Goal: Information Seeking & Learning: Check status

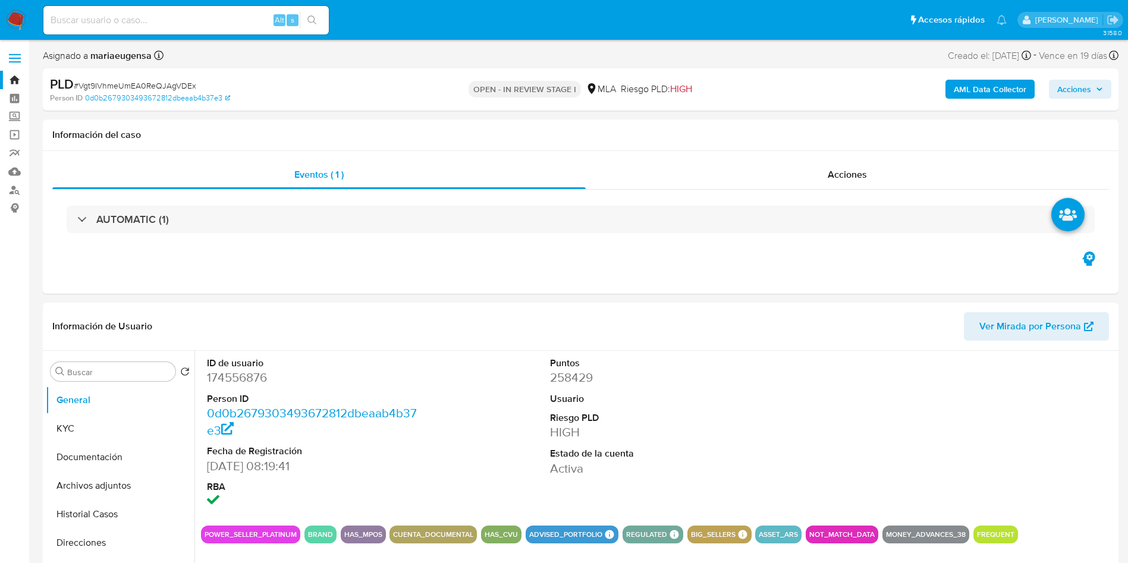
select select "10"
click at [244, 382] on dd "174556876" at bounding box center [315, 377] width 217 height 17
click at [244, 381] on dd "174556876" at bounding box center [315, 377] width 217 height 17
click at [121, 426] on button "KYC" at bounding box center [115, 429] width 139 height 29
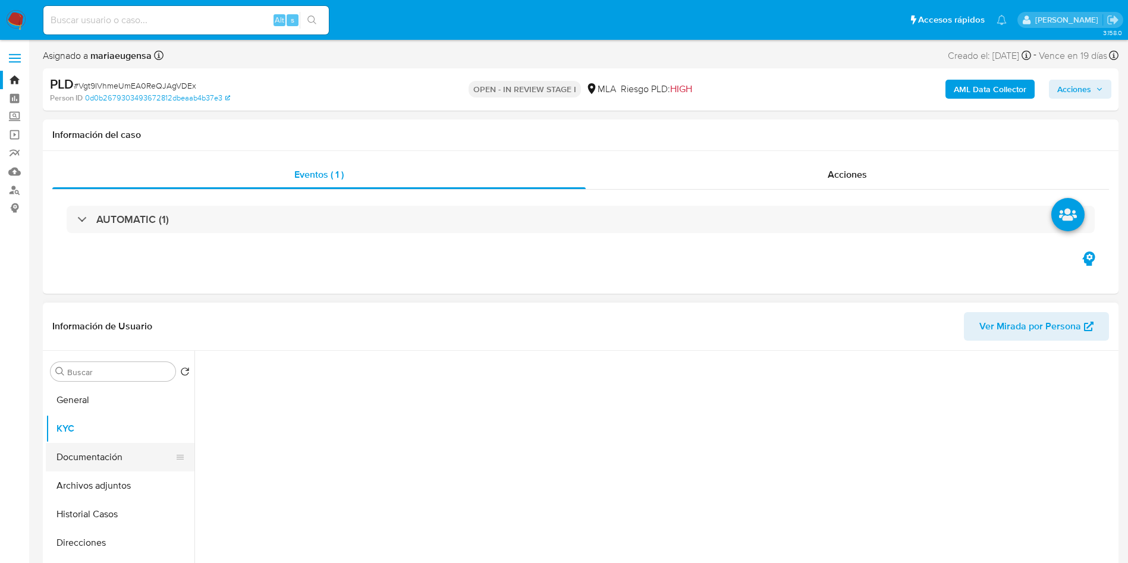
click at [122, 450] on button "Documentación" at bounding box center [115, 457] width 139 height 29
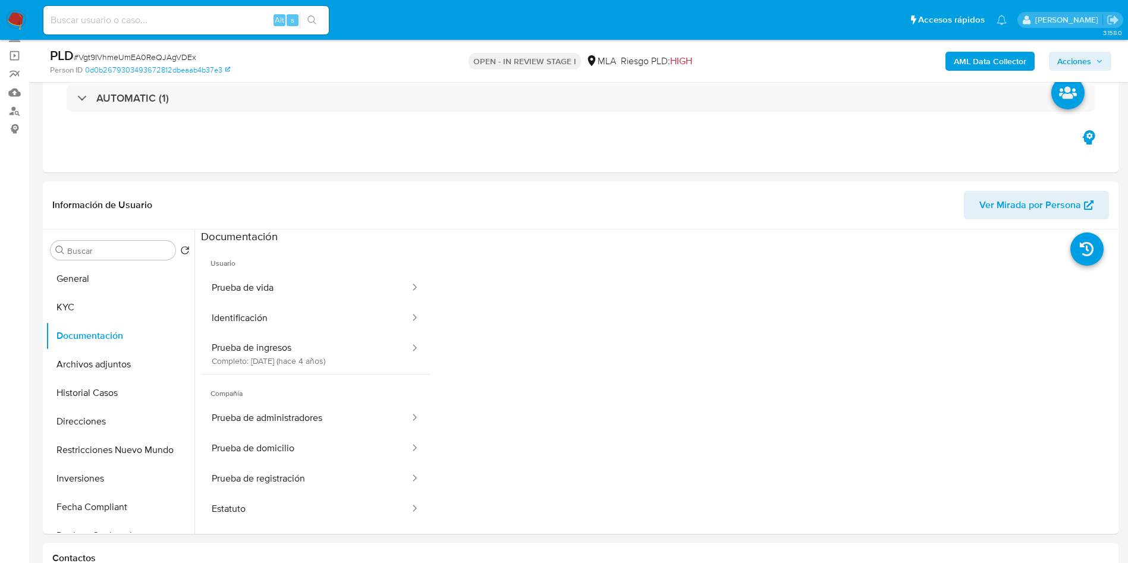
scroll to position [97, 0]
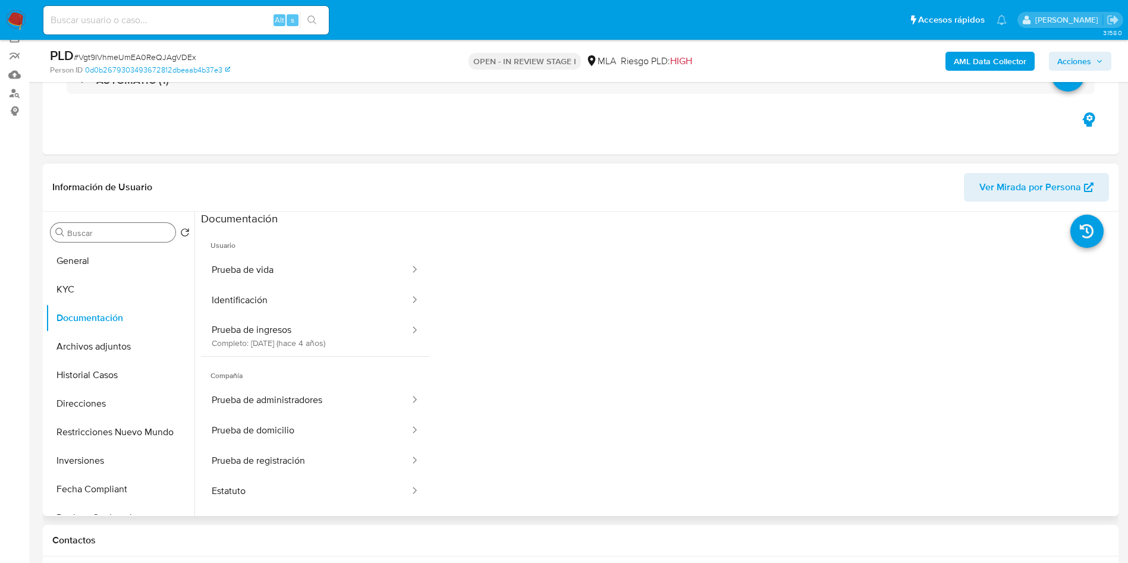
click at [103, 235] on input "Buscar" at bounding box center [118, 233] width 103 height 11
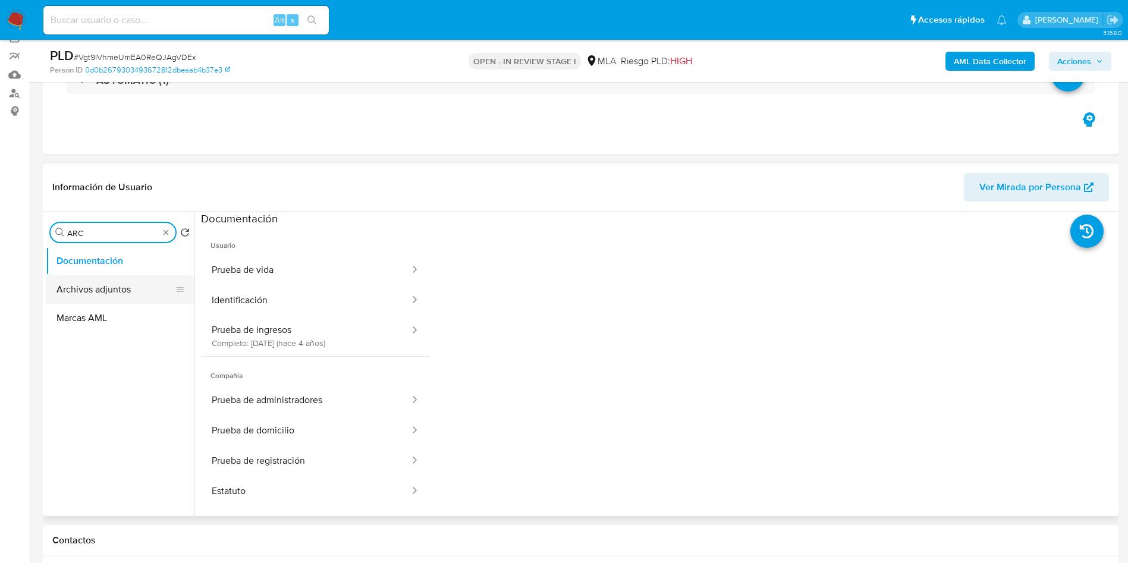
click at [112, 287] on button "Archivos adjuntos" at bounding box center [115, 289] width 139 height 29
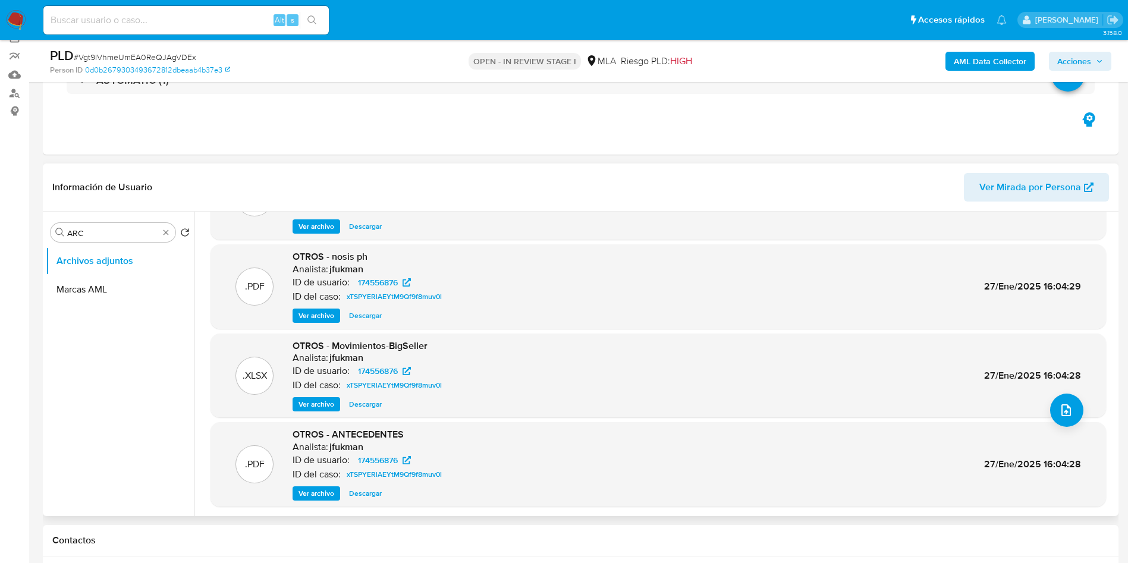
scroll to position [89, 0]
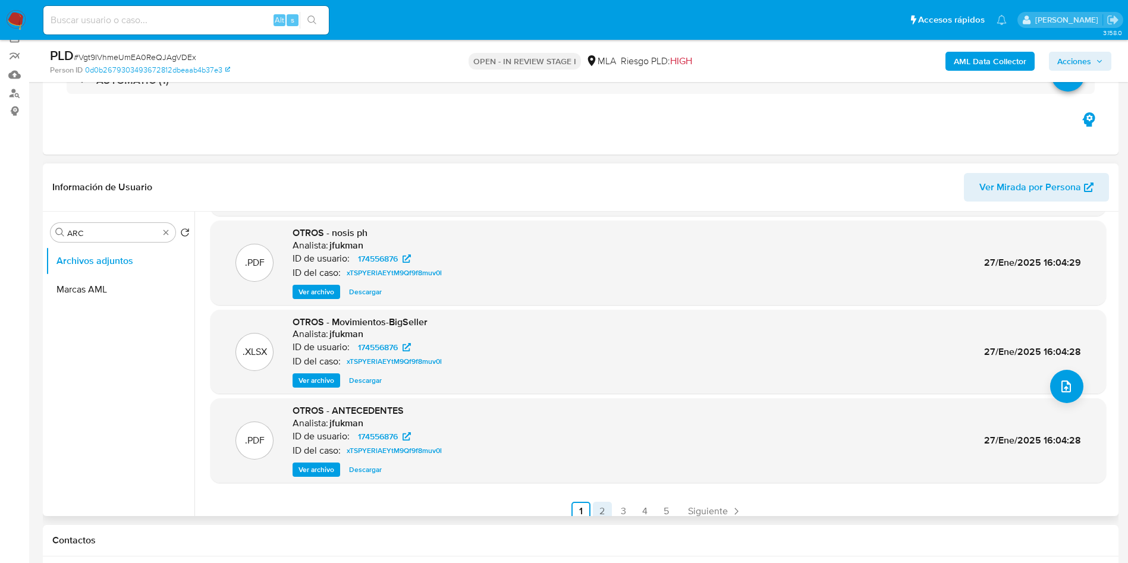
click at [593, 510] on link "2" at bounding box center [602, 511] width 19 height 19
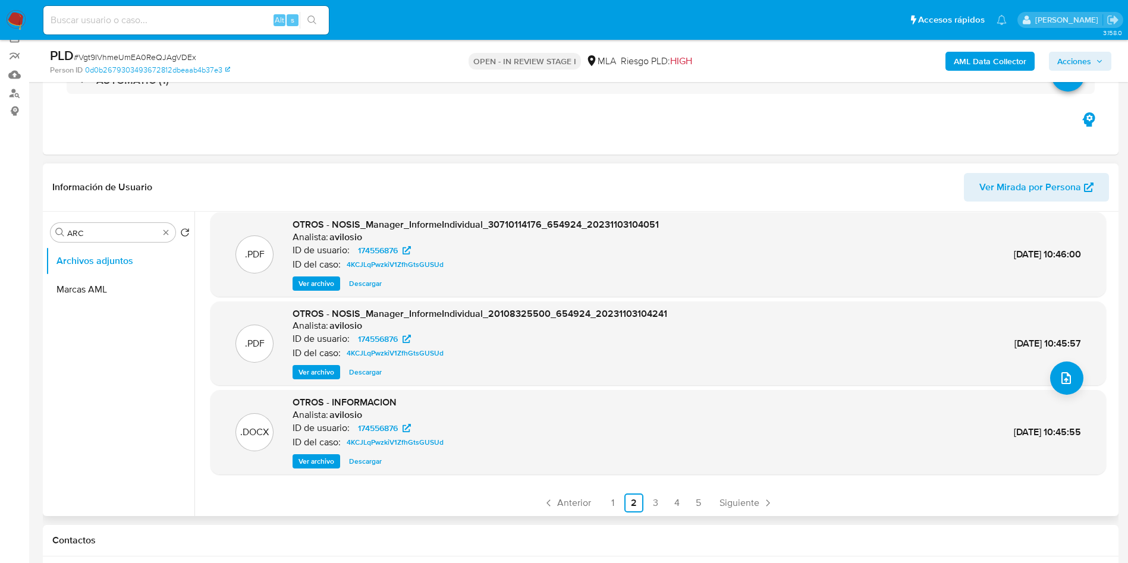
scroll to position [100, 0]
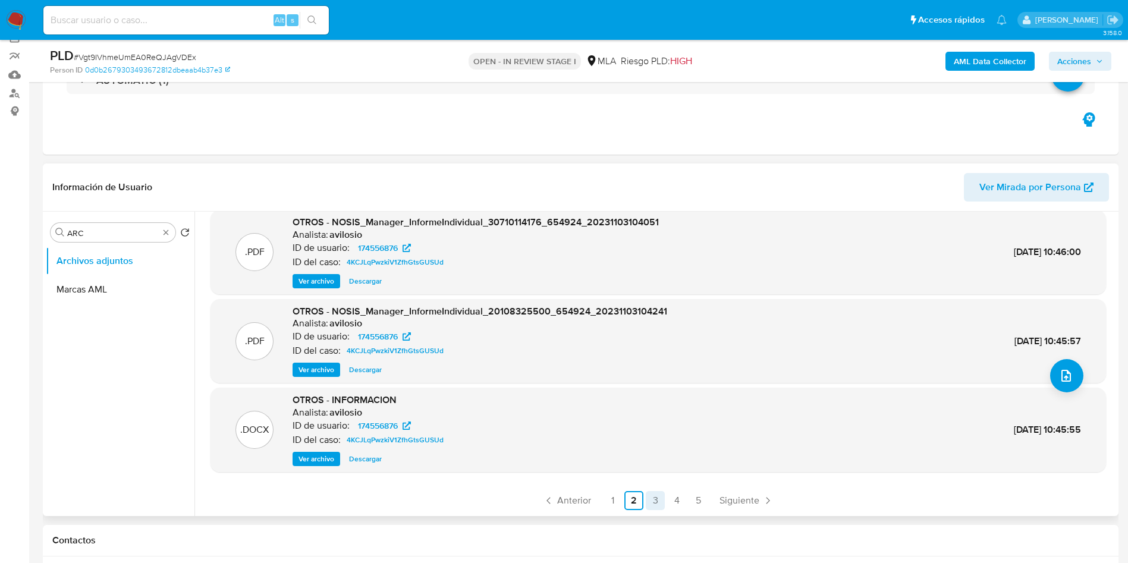
click at [653, 499] on link "3" at bounding box center [655, 500] width 19 height 19
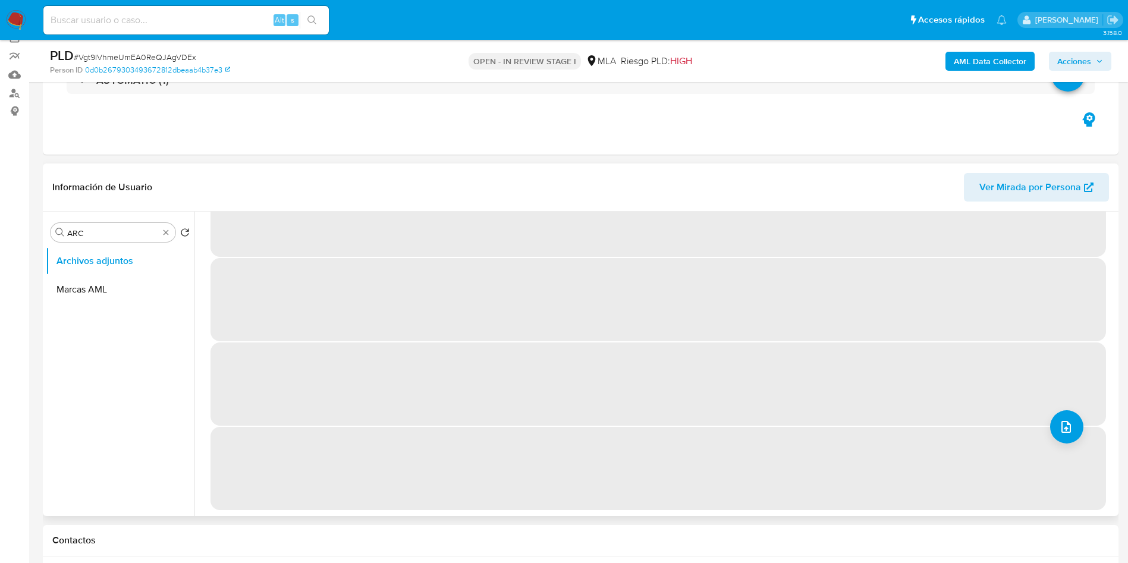
scroll to position [0, 0]
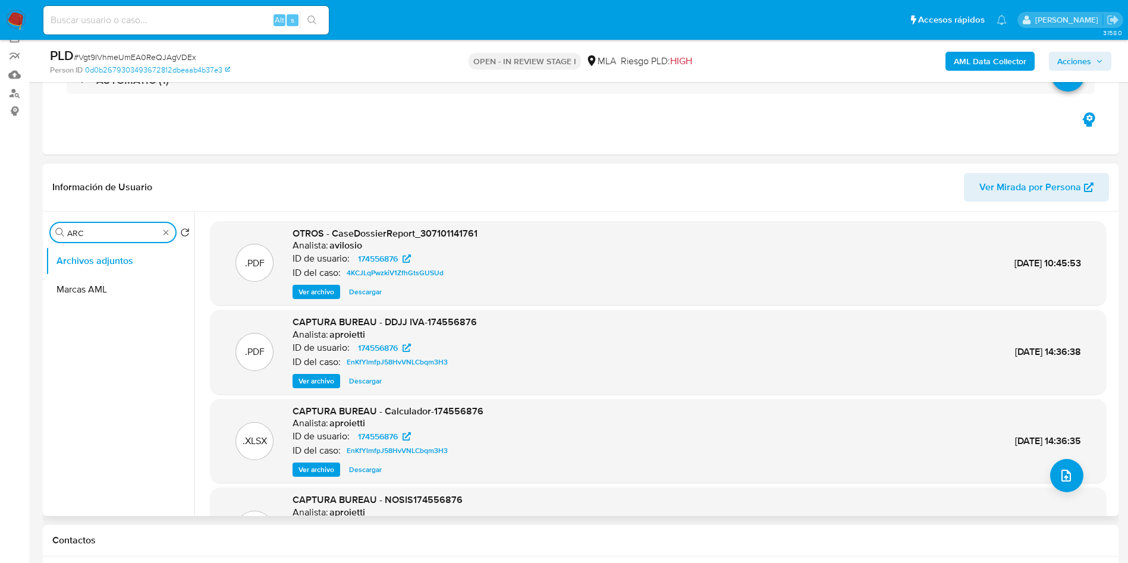
click at [123, 234] on input "ARC" at bounding box center [113, 233] width 92 height 11
click at [123, 234] on input "G" at bounding box center [113, 233] width 92 height 11
type input "GENERA"
click at [127, 266] on button "General" at bounding box center [115, 261] width 139 height 29
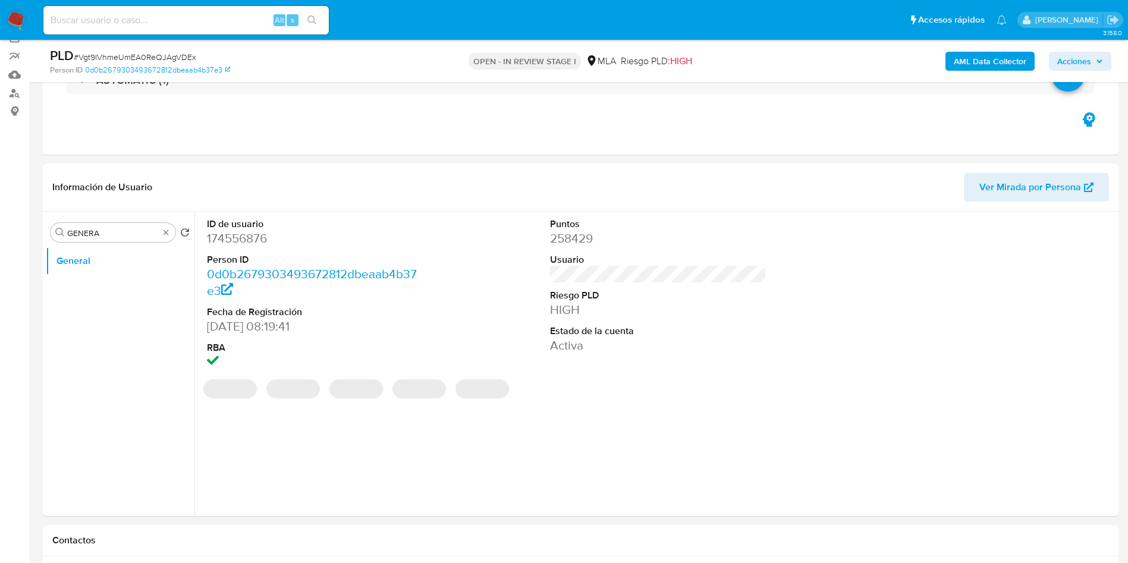
click at [255, 241] on dd "174556876" at bounding box center [315, 238] width 217 height 17
copy dd "174556876"
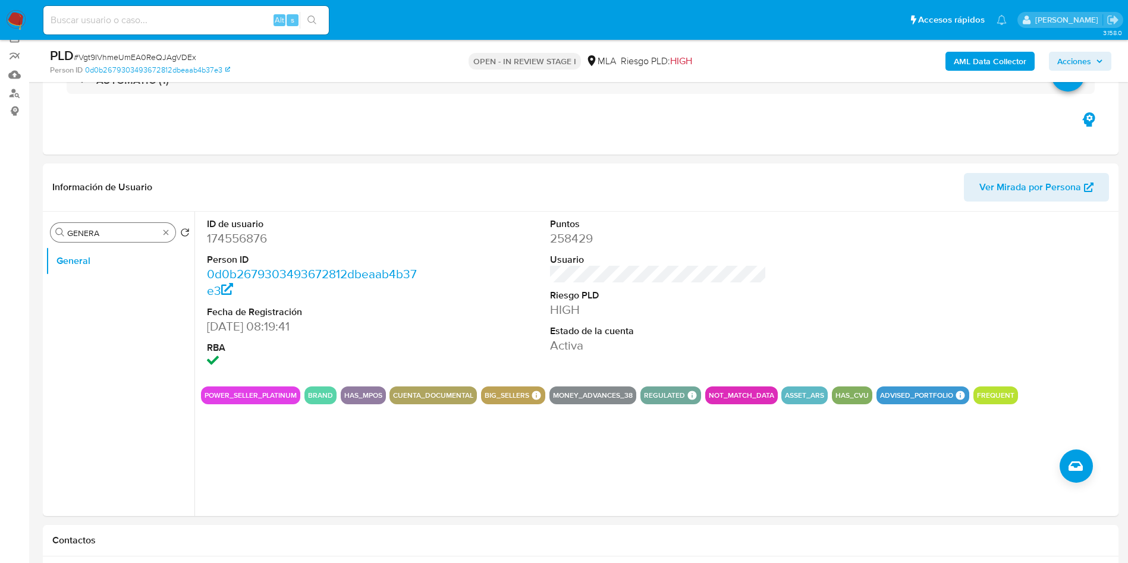
click at [121, 236] on input "GENERA" at bounding box center [113, 233] width 92 height 11
drag, startPoint x: 121, startPoint y: 236, endPoint x: 127, endPoint y: 230, distance: 8.4
click at [124, 233] on input "GENERA" at bounding box center [113, 233] width 92 height 11
type input "kyc"
drag, startPoint x: 120, startPoint y: 289, endPoint x: 123, endPoint y: 301, distance: 12.3
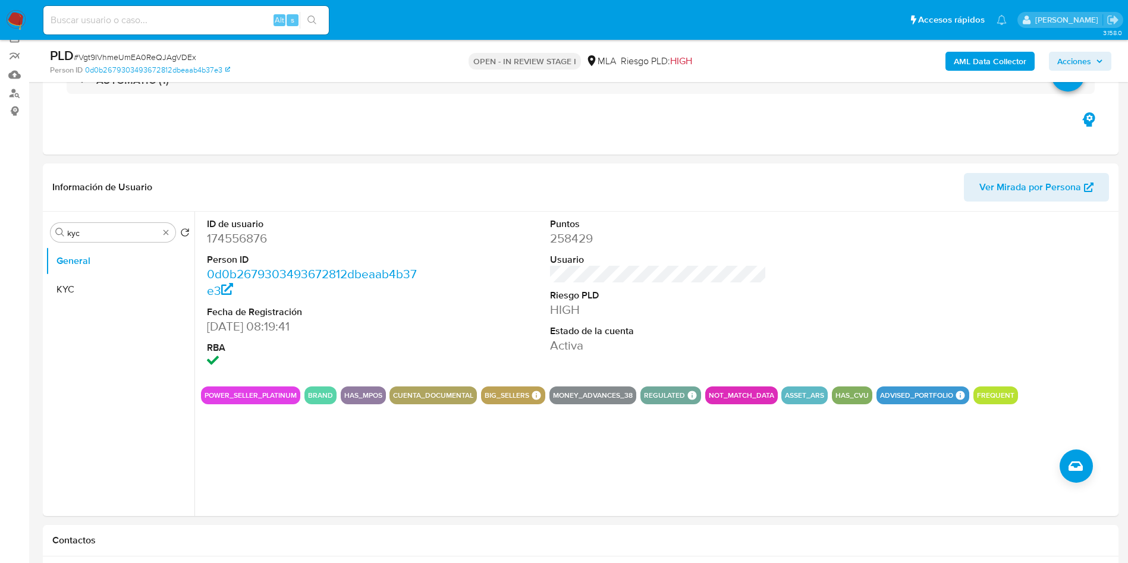
click at [120, 288] on button "KYC" at bounding box center [120, 289] width 149 height 29
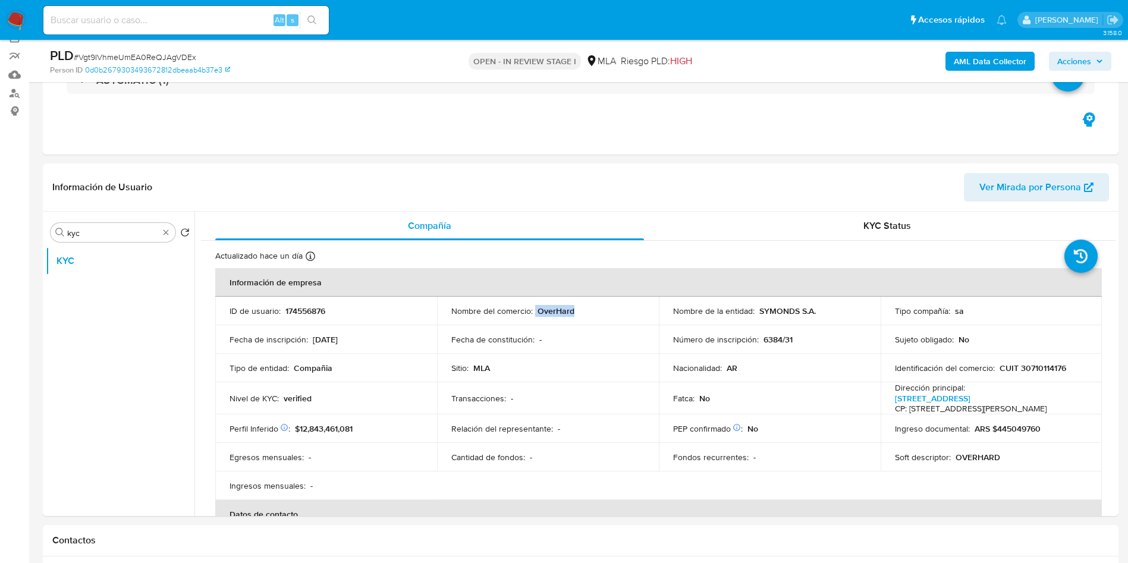
drag, startPoint x: 534, startPoint y: 315, endPoint x: 588, endPoint y: 291, distance: 59.4
click at [585, 314] on div "Nombre del comercio : OverHard" at bounding box center [547, 311] width 193 height 11
copy div "OverHard"
click at [169, 14] on input at bounding box center [185, 19] width 285 height 15
paste input "Vgt9IVhmeUmEA0ReQJAgVDEx"
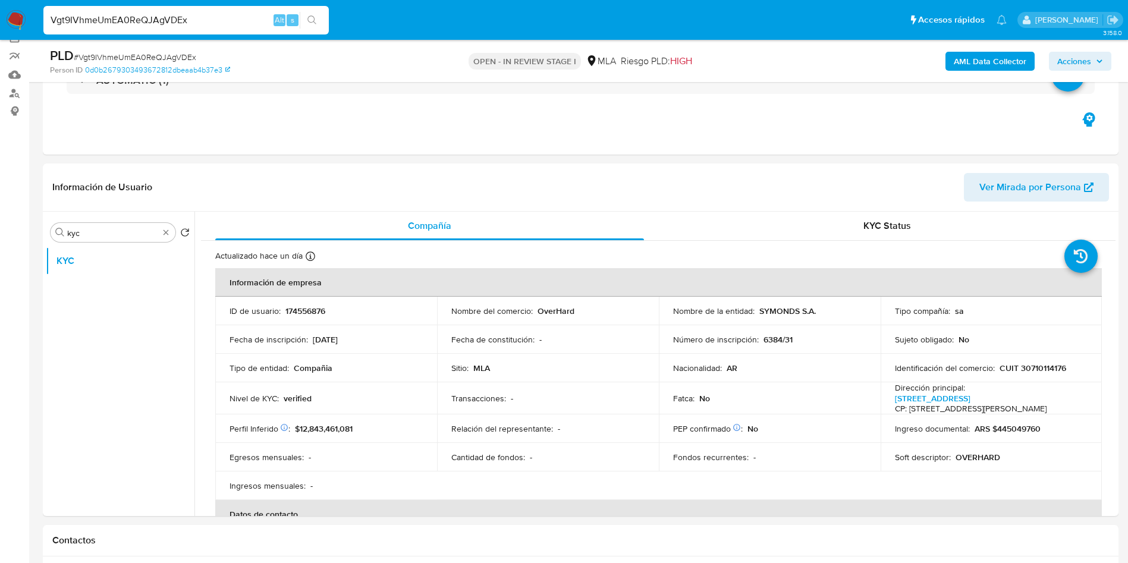
type input "Vgt9IVhmeUmEA0ReQJAgVDEx"
click at [94, 228] on input "kyc" at bounding box center [113, 233] width 92 height 11
click at [102, 286] on button "Inversiones" at bounding box center [115, 289] width 139 height 29
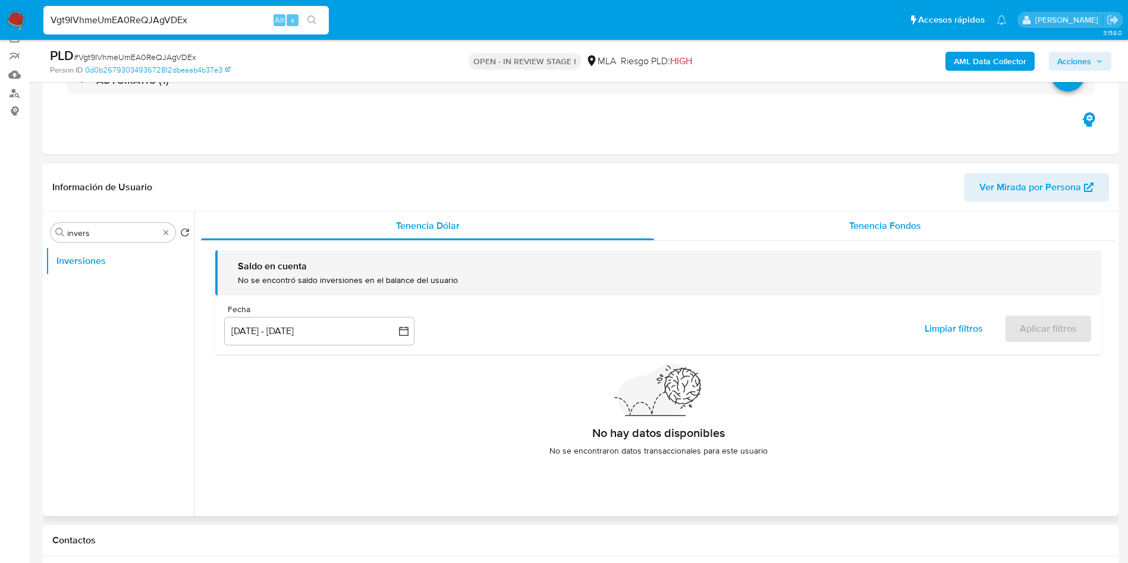
click at [864, 226] on span "Tenencia Fondos" at bounding box center [885, 226] width 72 height 14
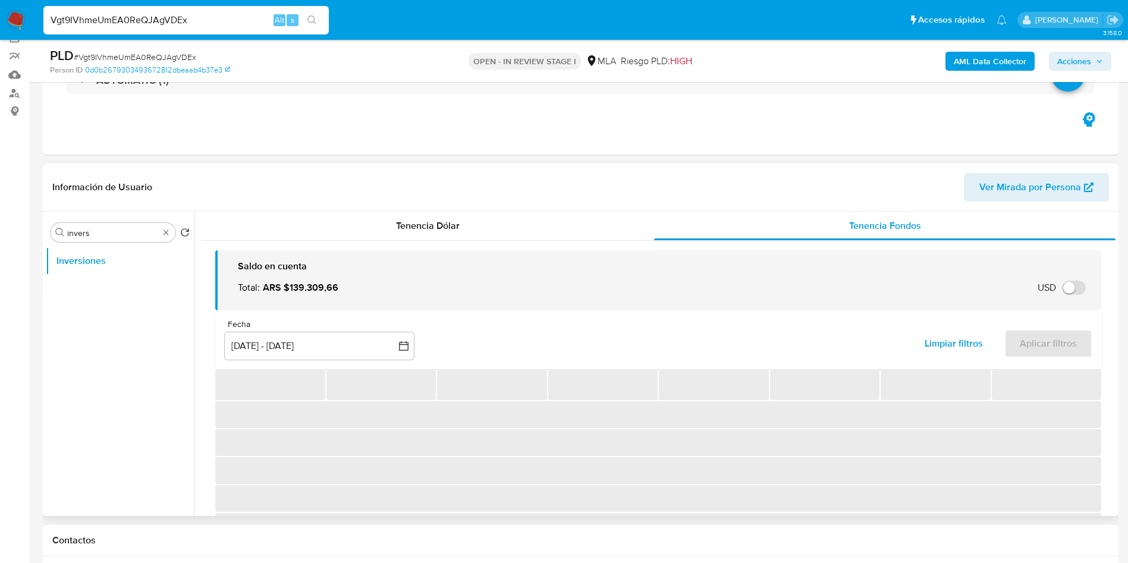
click at [360, 324] on div "Fecha" at bounding box center [319, 324] width 190 height 11
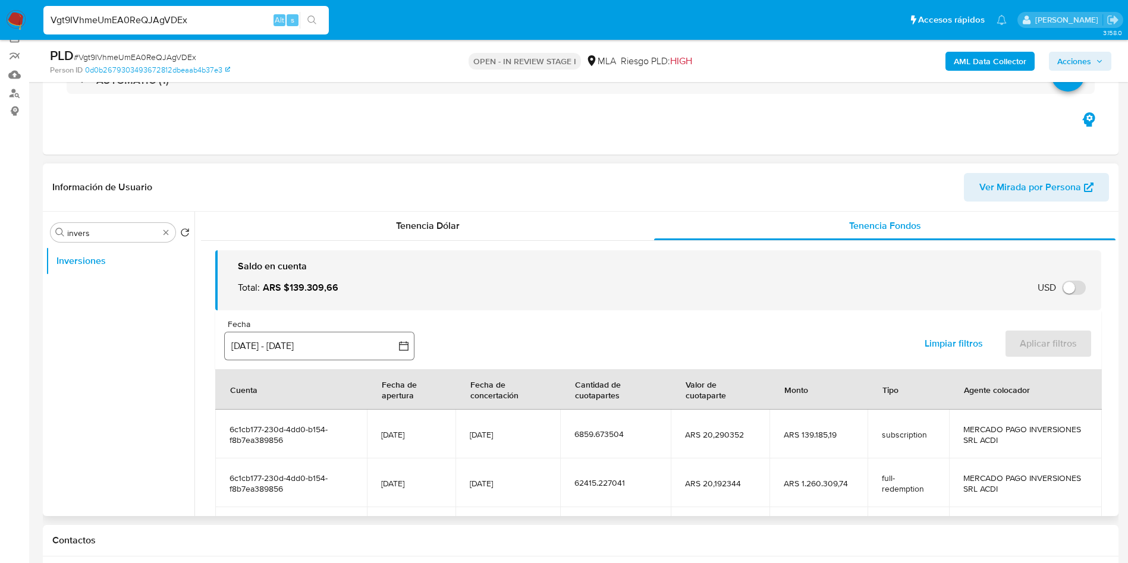
click at [346, 348] on button "[DATE] - [DATE]" at bounding box center [319, 346] width 190 height 29
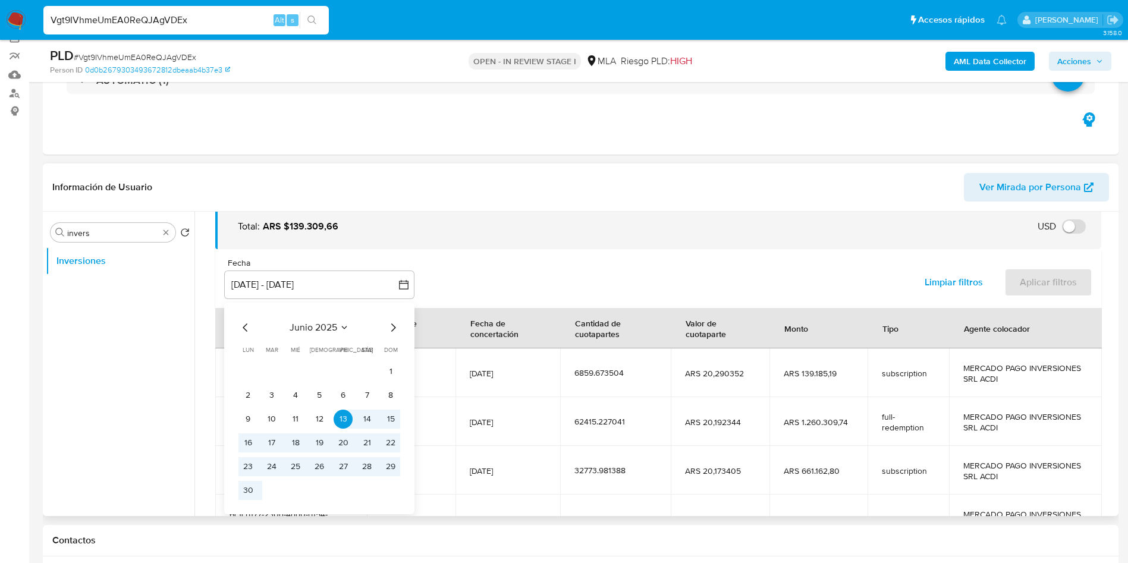
scroll to position [89, 0]
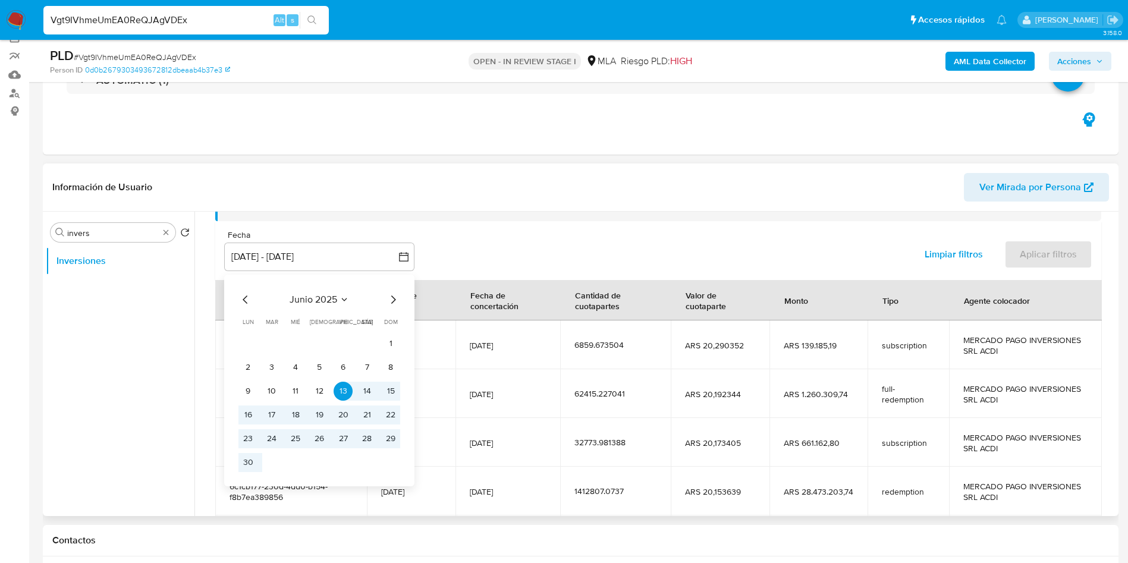
click at [393, 299] on icon "Mes siguiente" at bounding box center [393, 300] width 14 height 14
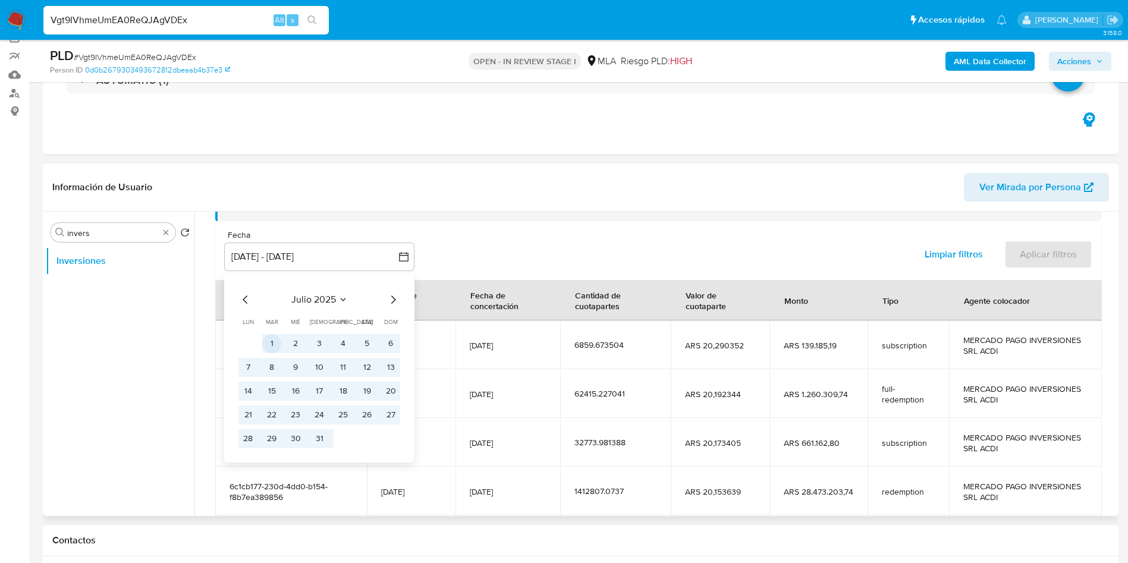
click at [269, 340] on button "1" at bounding box center [271, 343] width 19 height 19
click at [321, 438] on button "31" at bounding box center [319, 438] width 19 height 19
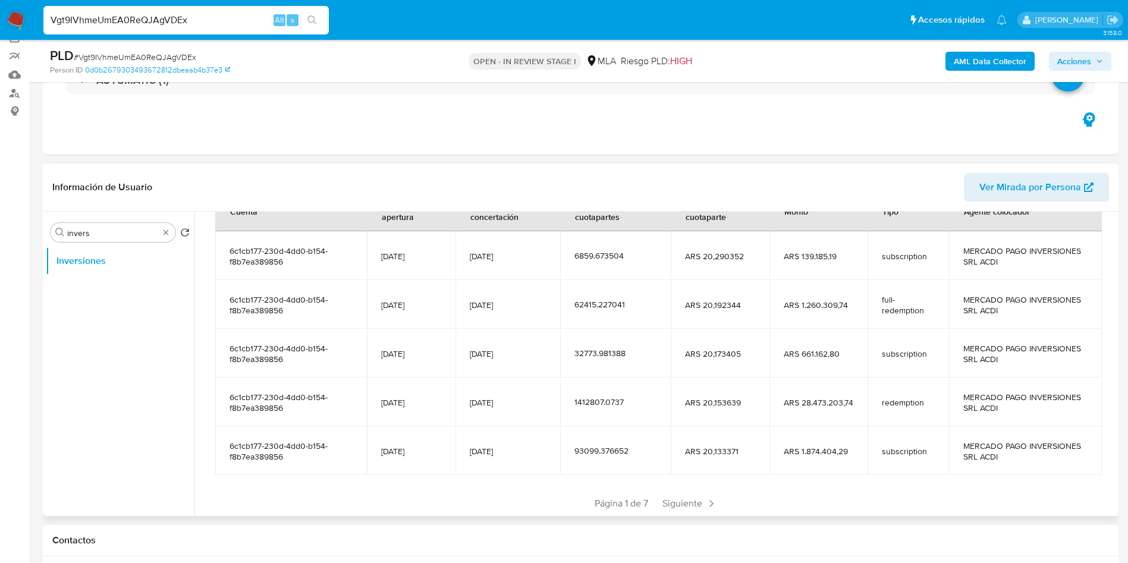
scroll to position [0, 0]
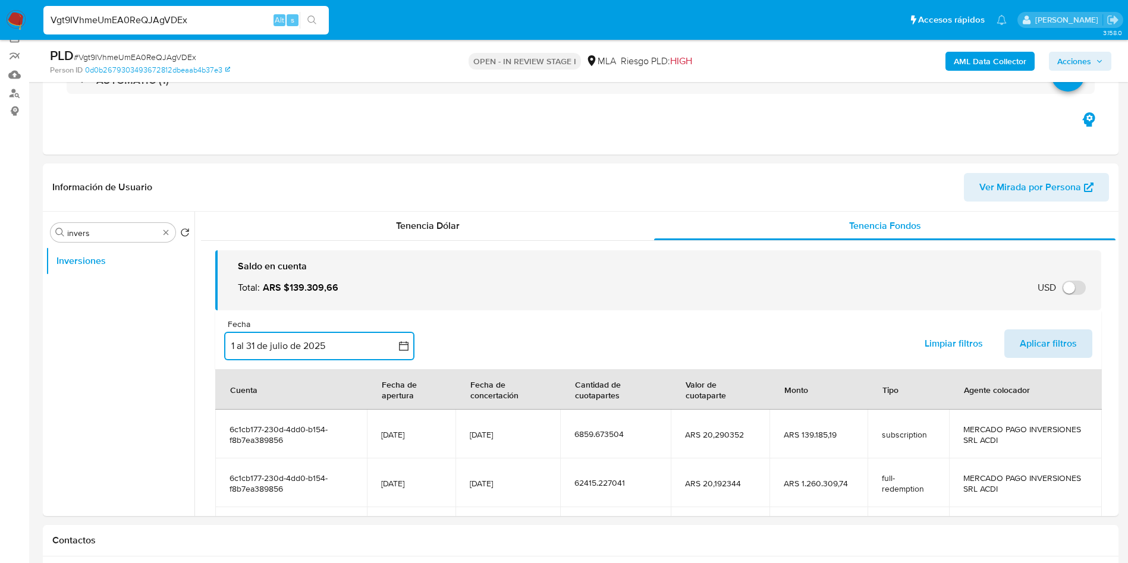
click at [1044, 354] on span "Aplicar filtros" at bounding box center [1048, 344] width 57 height 26
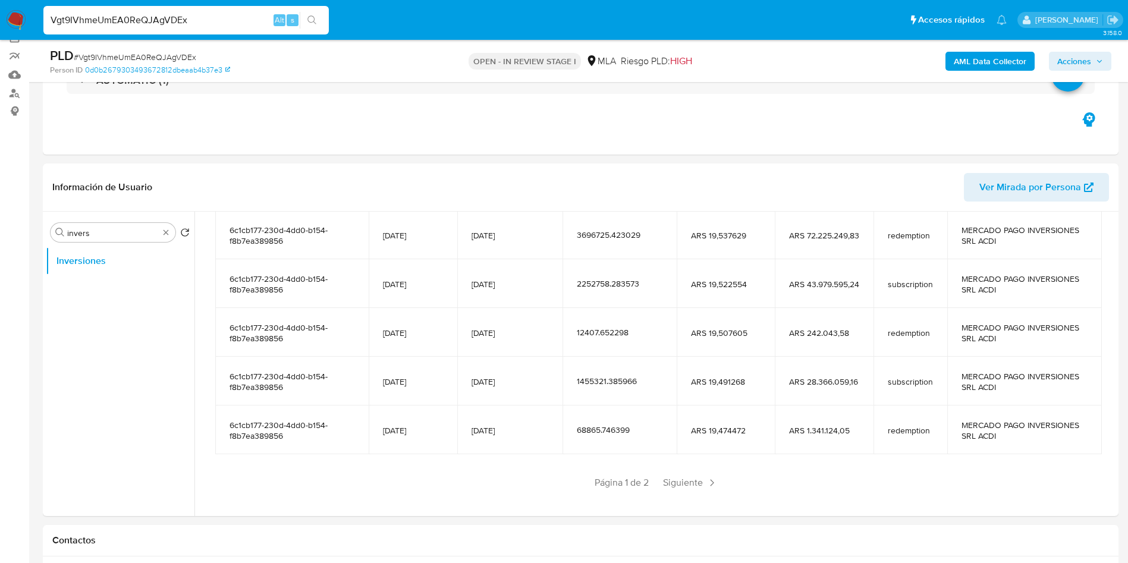
scroll to position [210, 0]
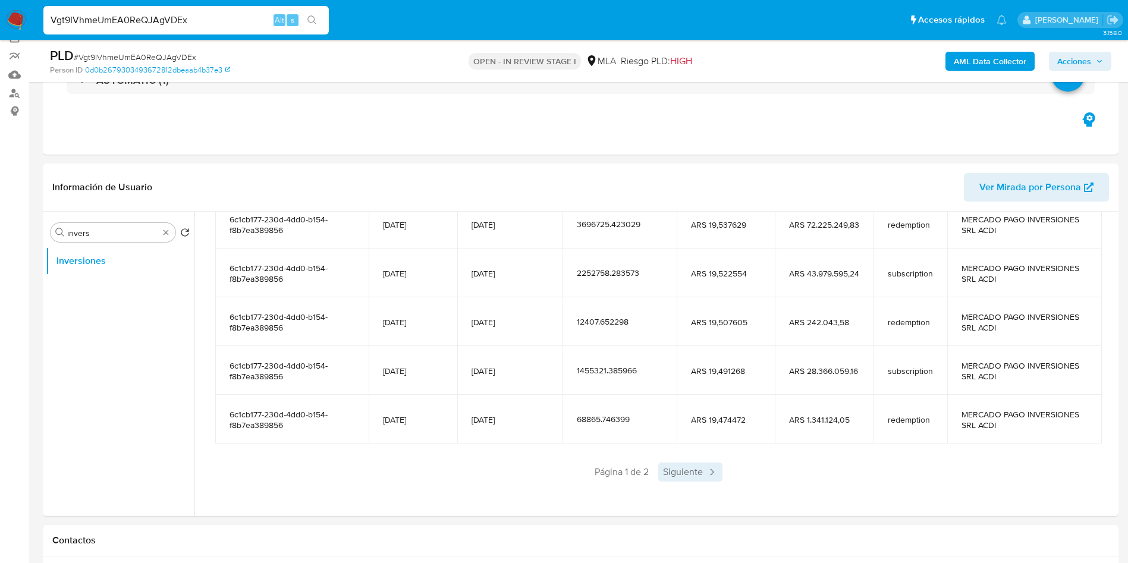
click at [676, 475] on span "Siguiente" at bounding box center [690, 472] width 64 height 19
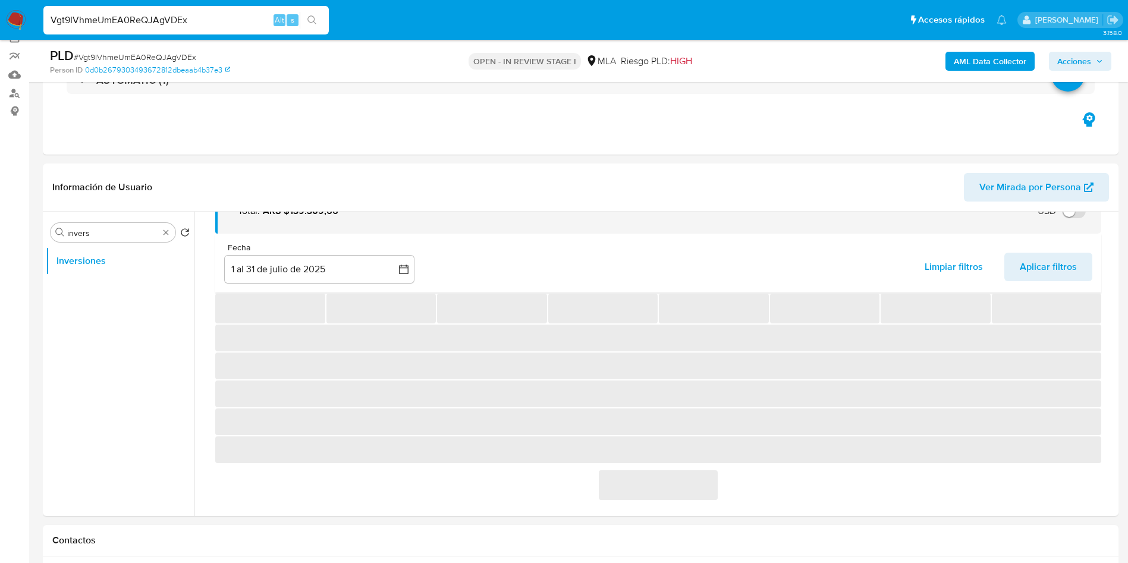
scroll to position [64, 0]
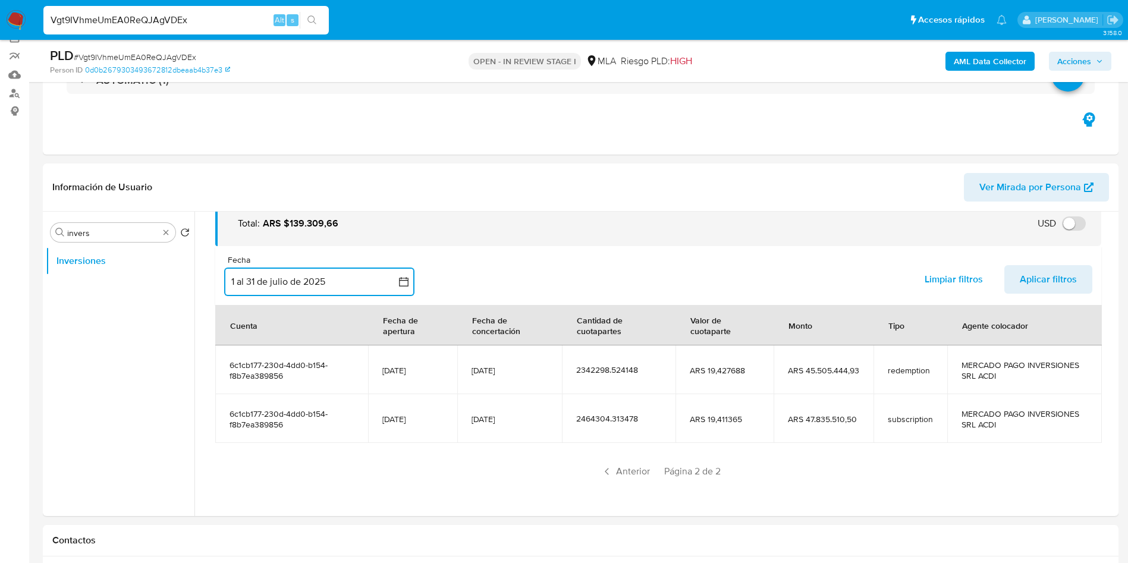
click at [258, 278] on button "1 al 31 de julio de 2025" at bounding box center [319, 282] width 190 height 29
click at [491, 457] on section "Cuenta Fecha de apertura Fecha de concertación Cantidad de cuotapartes Valor de…" at bounding box center [658, 393] width 886 height 176
drag, startPoint x: 473, startPoint y: 416, endPoint x: 515, endPoint y: 416, distance: 42.2
click at [515, 416] on span "[DATE]" at bounding box center [510, 419] width 77 height 11
drag, startPoint x: 294, startPoint y: 375, endPoint x: 231, endPoint y: 361, distance: 63.9
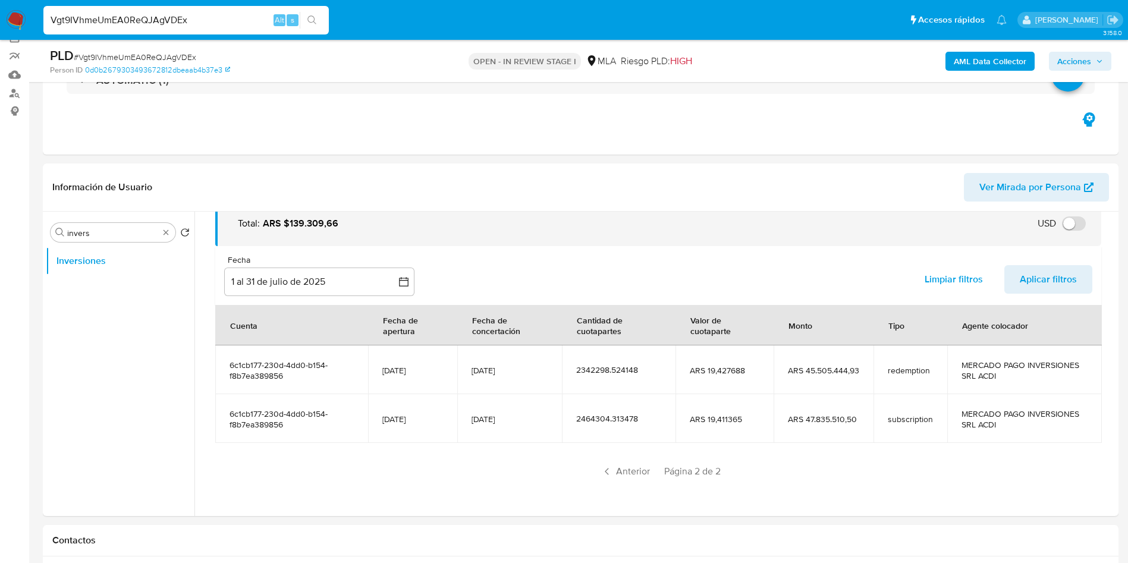
click at [231, 361] on span "6c1cb177-230d-4dd0-b154-f8b7ea389856" at bounding box center [292, 370] width 124 height 21
click at [322, 429] on td "6c1cb177-230d-4dd0-b154-f8b7ea389856" at bounding box center [291, 418] width 153 height 49
click at [617, 464] on span "Anterior" at bounding box center [626, 471] width 58 height 19
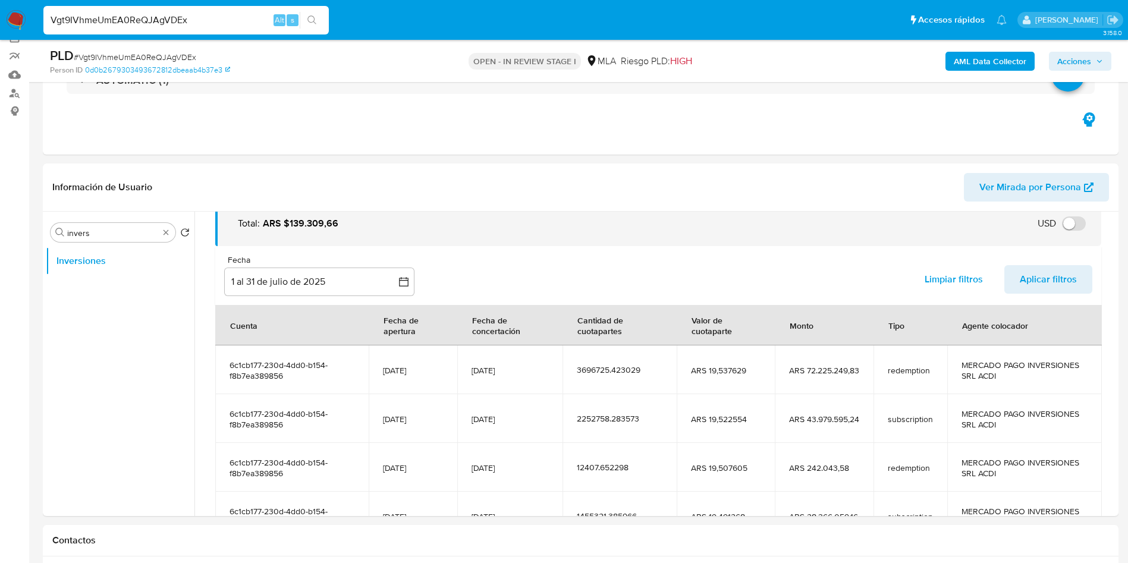
drag, startPoint x: 225, startPoint y: 366, endPoint x: 219, endPoint y: 362, distance: 7.5
click at [219, 362] on td "6c1cb177-230d-4dd0-b154-f8b7ea389856" at bounding box center [291, 370] width 153 height 49
drag, startPoint x: 460, startPoint y: 249, endPoint x: 641, endPoint y: 506, distance: 314.5
click at [462, 250] on div "Fecha inputDatePicker 1 al 31 de [PERSON_NAME] de 2025 1-07-2025:31-07-2025 Lim…" at bounding box center [658, 275] width 886 height 59
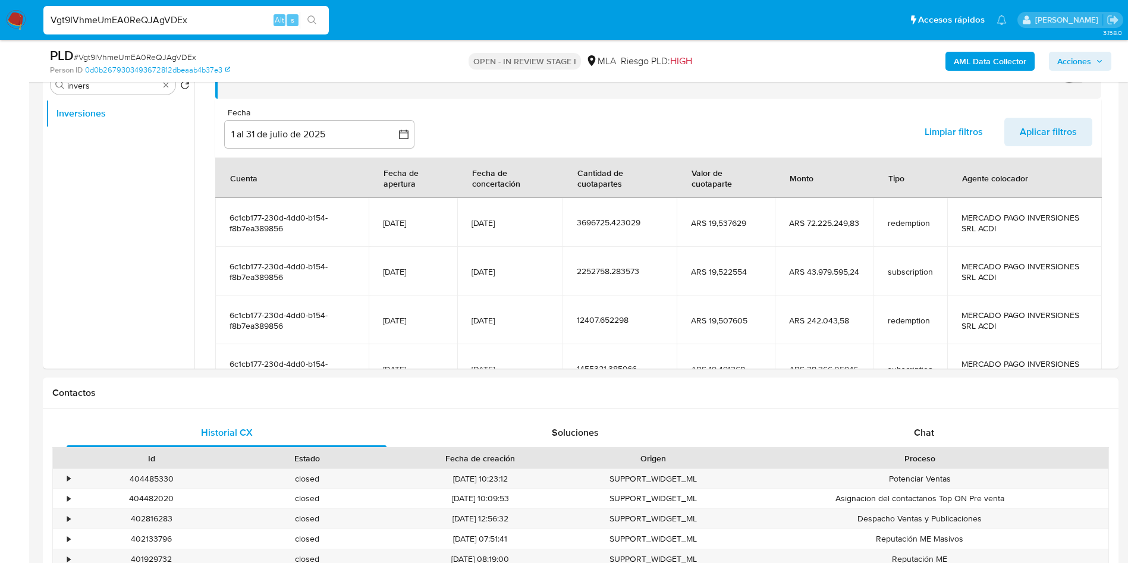
scroll to position [227, 0]
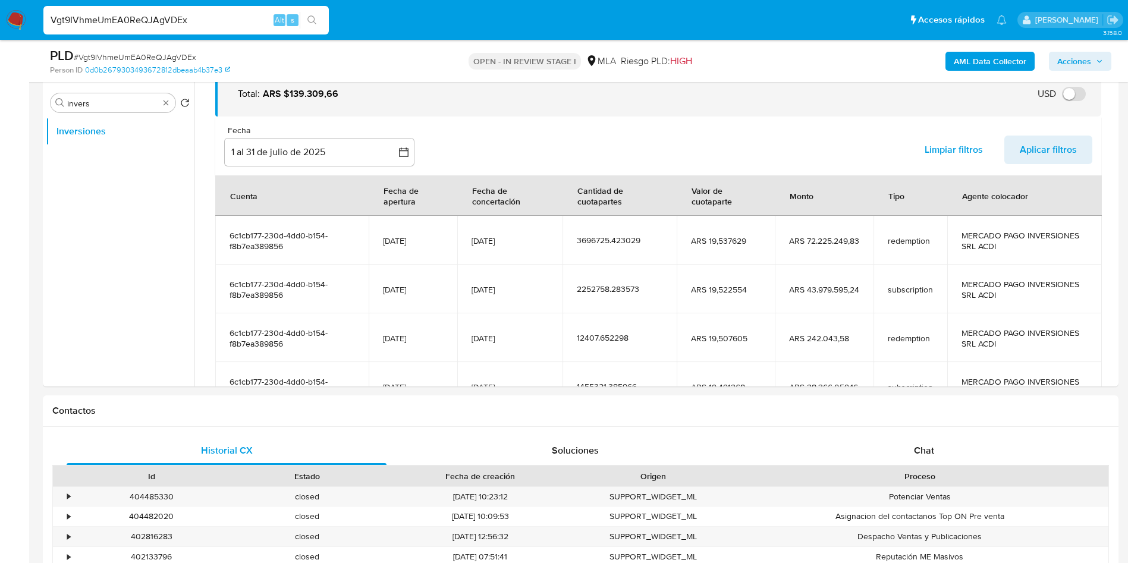
click at [171, 49] on div "PLD # Vgt9IVhmeUmEA0ReQJAgVDEx" at bounding box center [225, 56] width 350 height 18
copy span "Vgt9IVhmeUmEA0ReQJAgVDEx"
click at [142, 22] on input "Vgt9IVhmeUmEA0ReQJAgVDEx" at bounding box center [185, 19] width 285 height 15
click at [142, 21] on input "Vgt9IVhmeUmEA0ReQJAgVDEx" at bounding box center [185, 19] width 285 height 15
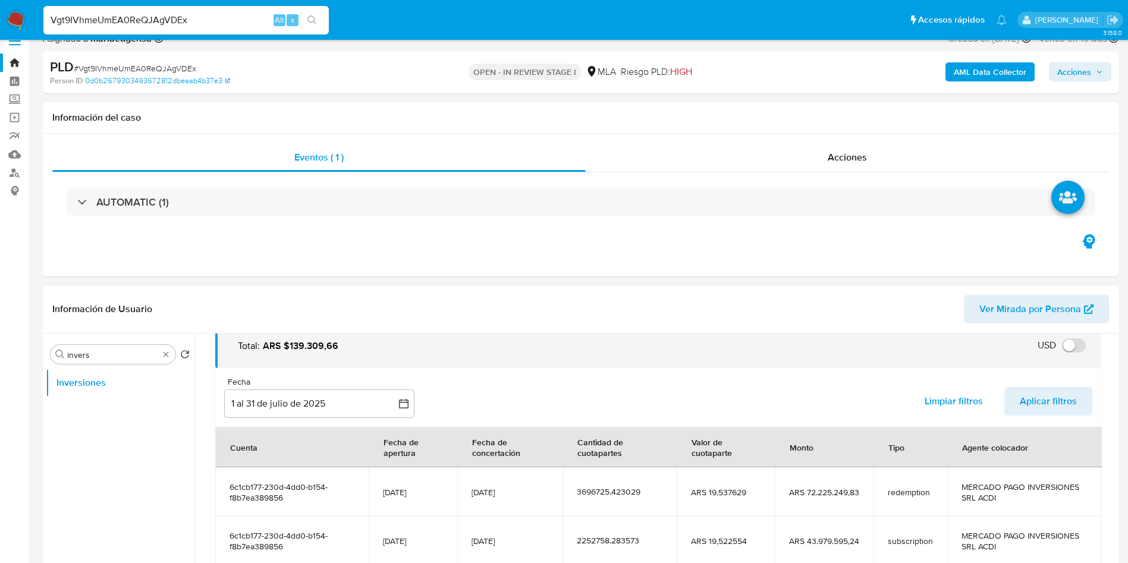
scroll to position [0, 0]
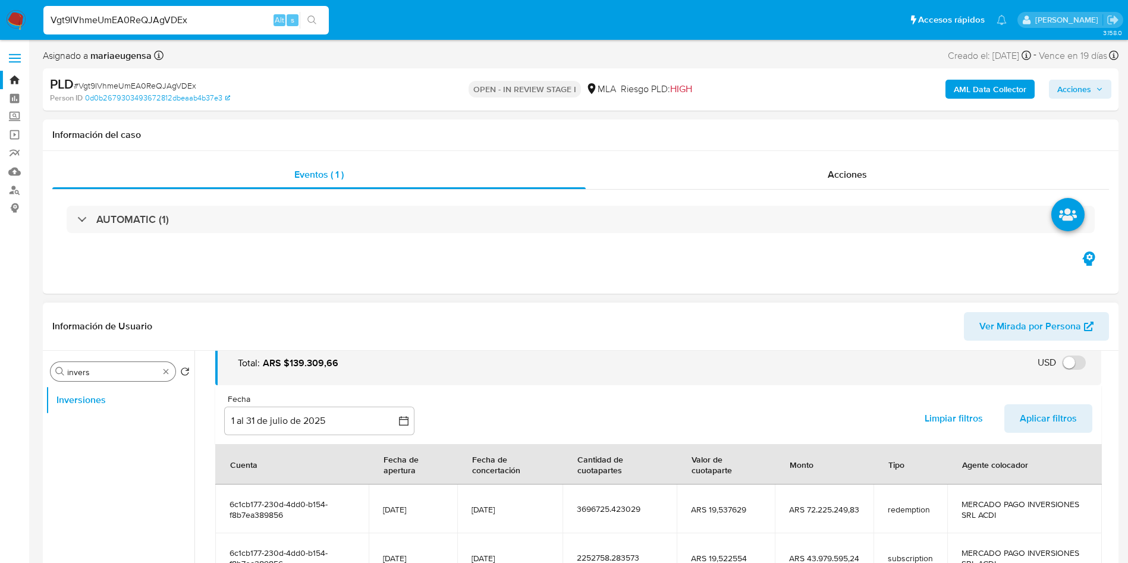
click at [136, 375] on input "invers" at bounding box center [113, 372] width 92 height 11
type input "genera"
click at [121, 398] on button "General" at bounding box center [115, 400] width 139 height 29
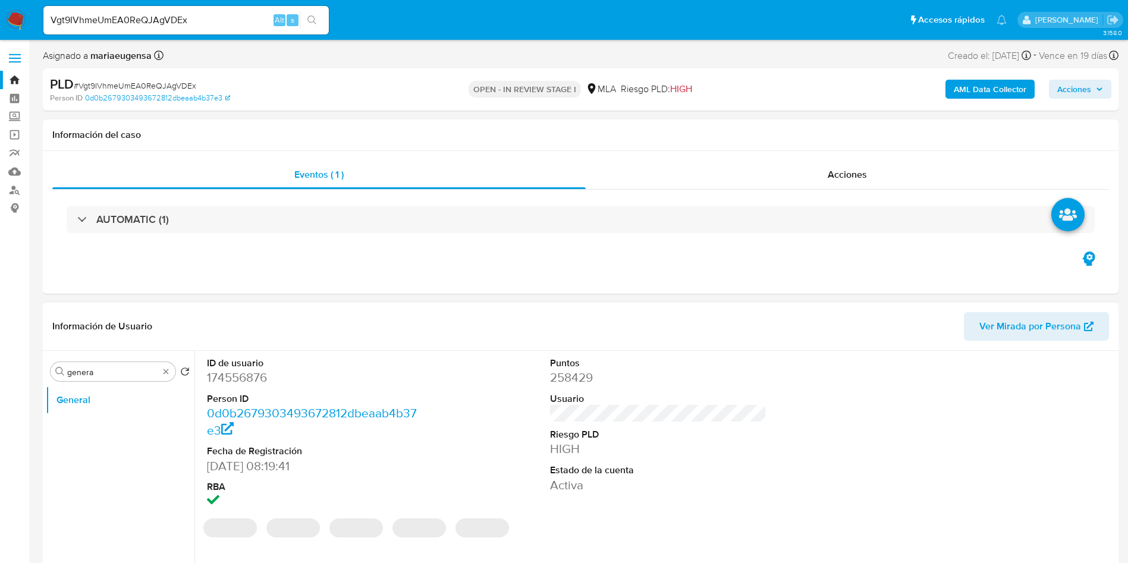
click at [249, 378] on dd "174556876" at bounding box center [315, 377] width 217 height 17
copy dd "174556876"
